Goal: Information Seeking & Learning: Find specific fact

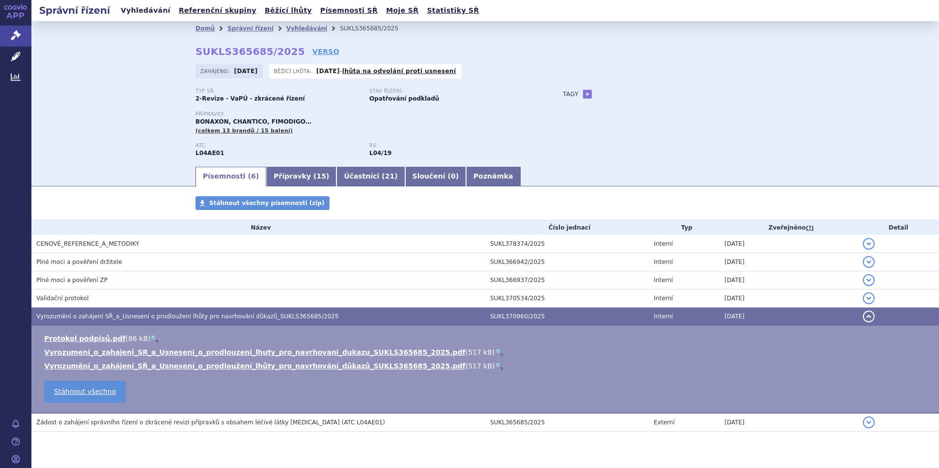
click at [147, 9] on link "Vyhledávání" at bounding box center [145, 10] width 55 height 13
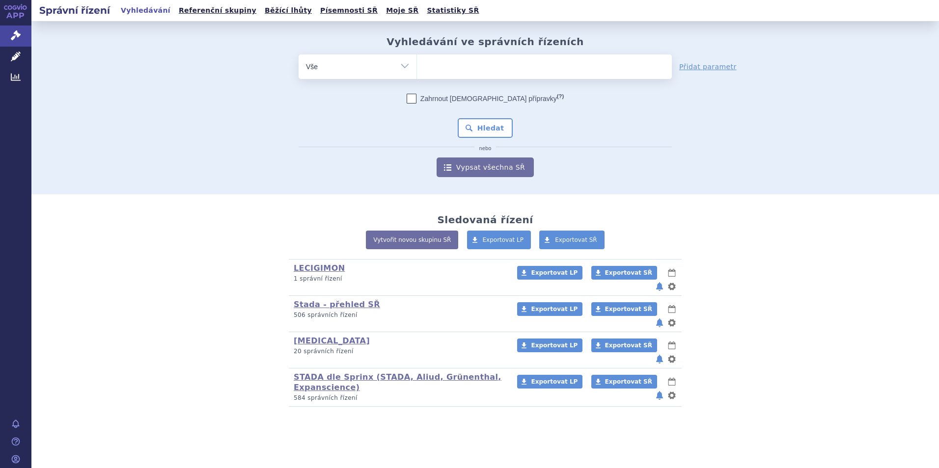
click at [455, 68] on ul at bounding box center [544, 64] width 255 height 21
click at [417, 68] on select at bounding box center [416, 66] width 0 height 25
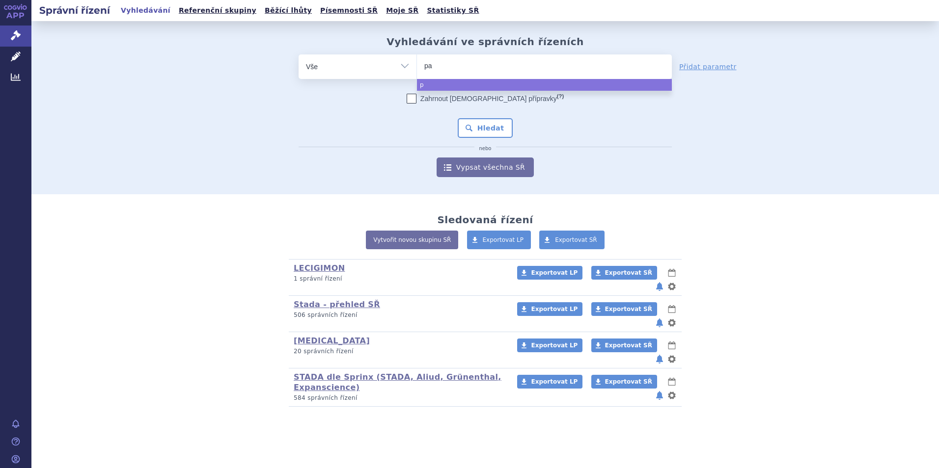
type input "paz"
type input "pazo"
type input "pazop"
type input "pazopan"
type input "pazopani"
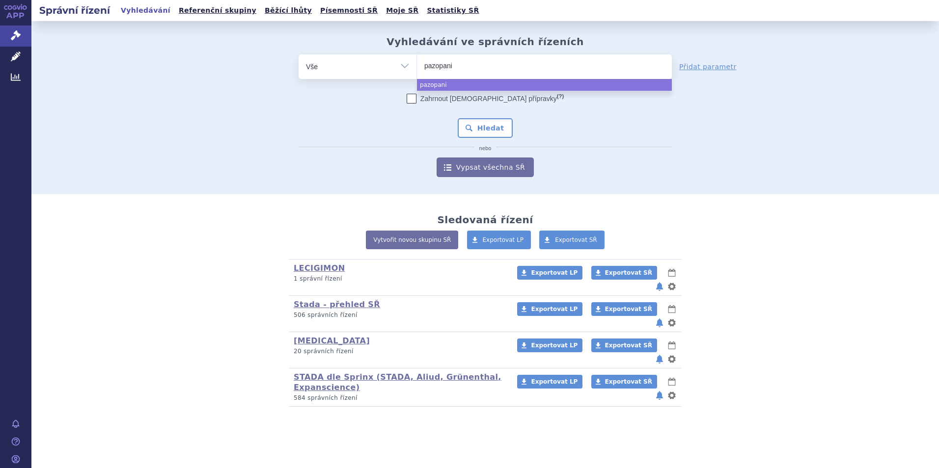
type input "pazopanib"
select select "pazopanib"
click at [494, 135] on button "Hledat" at bounding box center [485, 128] width 55 height 20
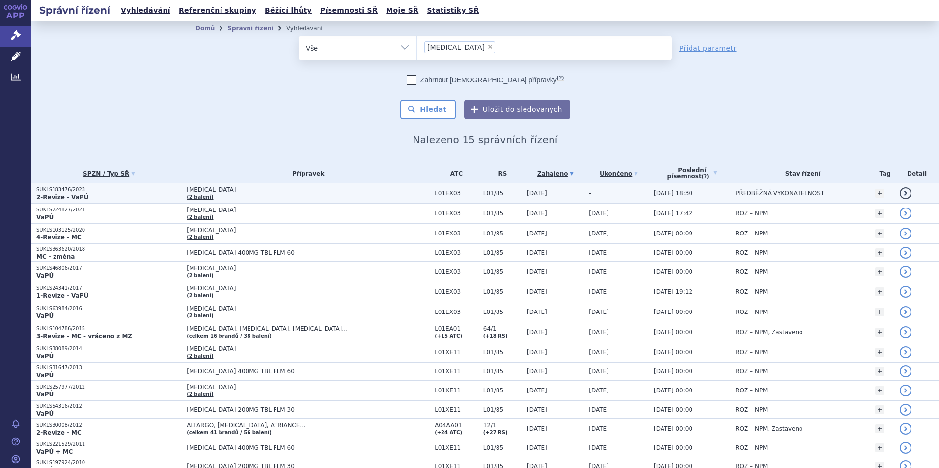
click at [62, 194] on strong "2-Revize - VaPÚ" at bounding box center [62, 197] width 52 height 7
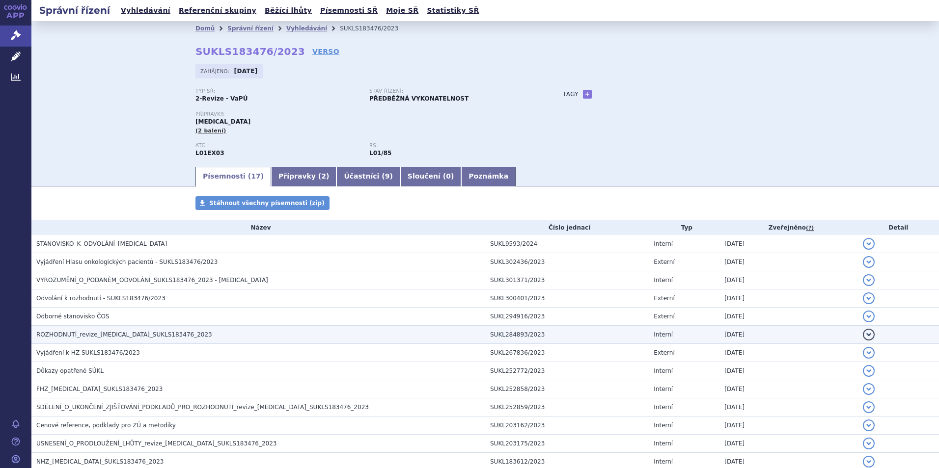
click at [88, 332] on span "ROZHODNUTÍ_revize_pazopanib_SUKLS183476_2023" at bounding box center [124, 334] width 176 height 7
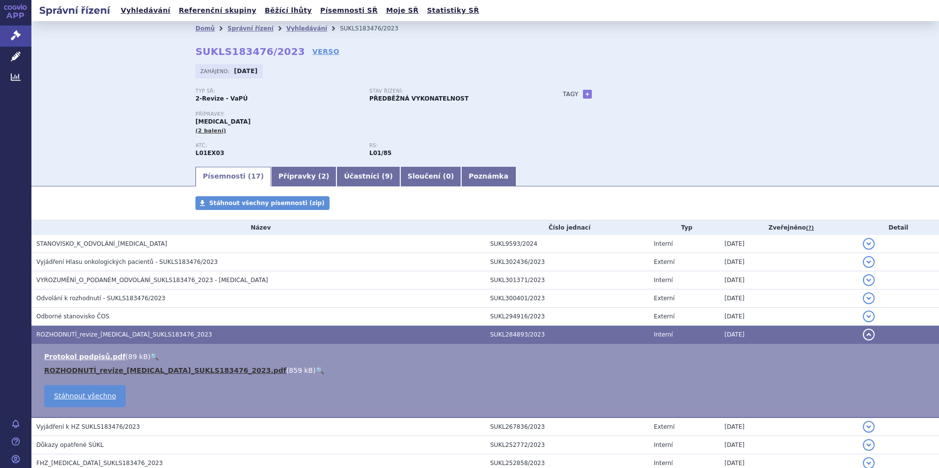
click at [145, 367] on link "ROZHODNUTÍ_revize_pazopanib_SUKLS183476_2023.pdf" at bounding box center [165, 371] width 242 height 8
